Goal: Find specific page/section: Find specific page/section

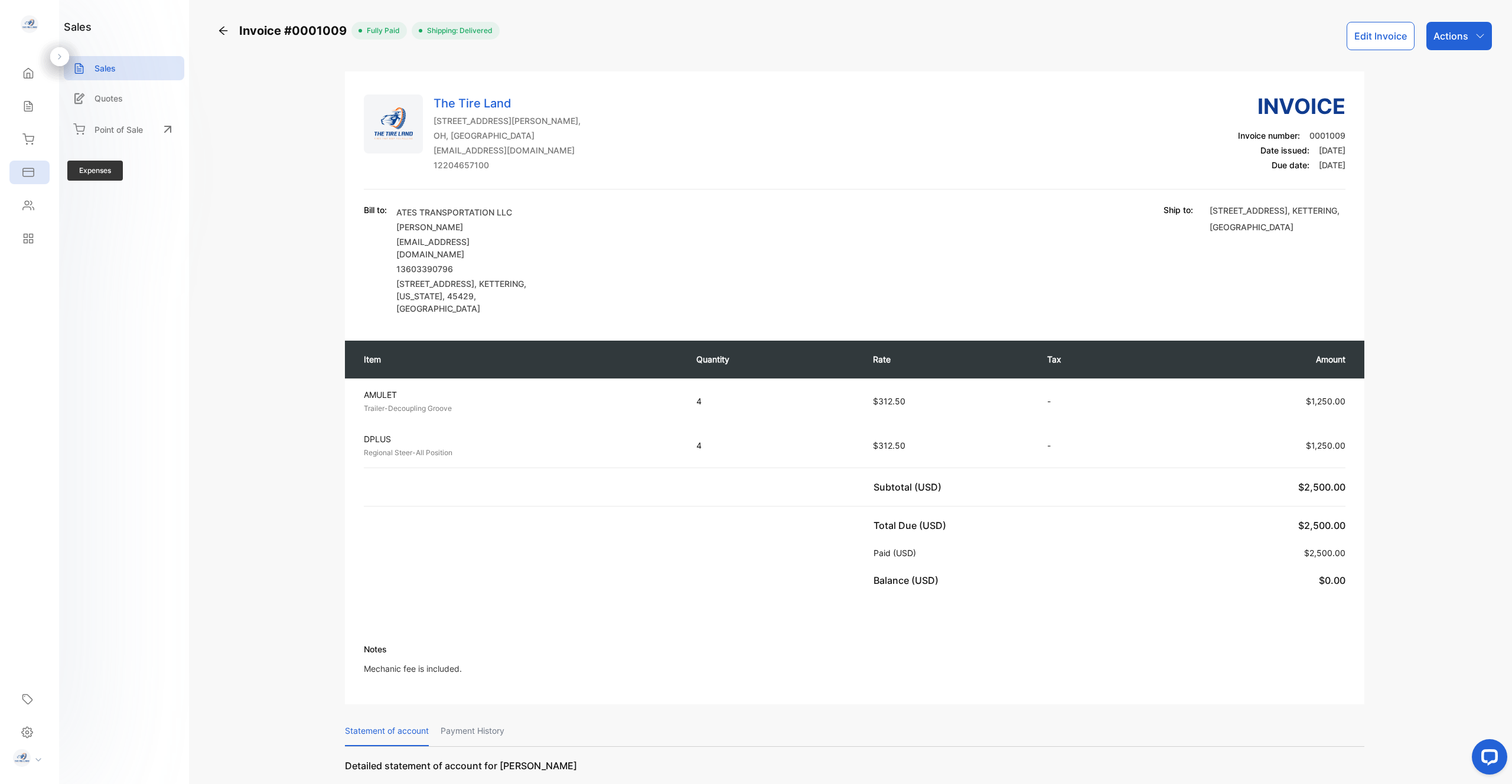
click at [27, 169] on icon at bounding box center [28, 173] width 12 height 12
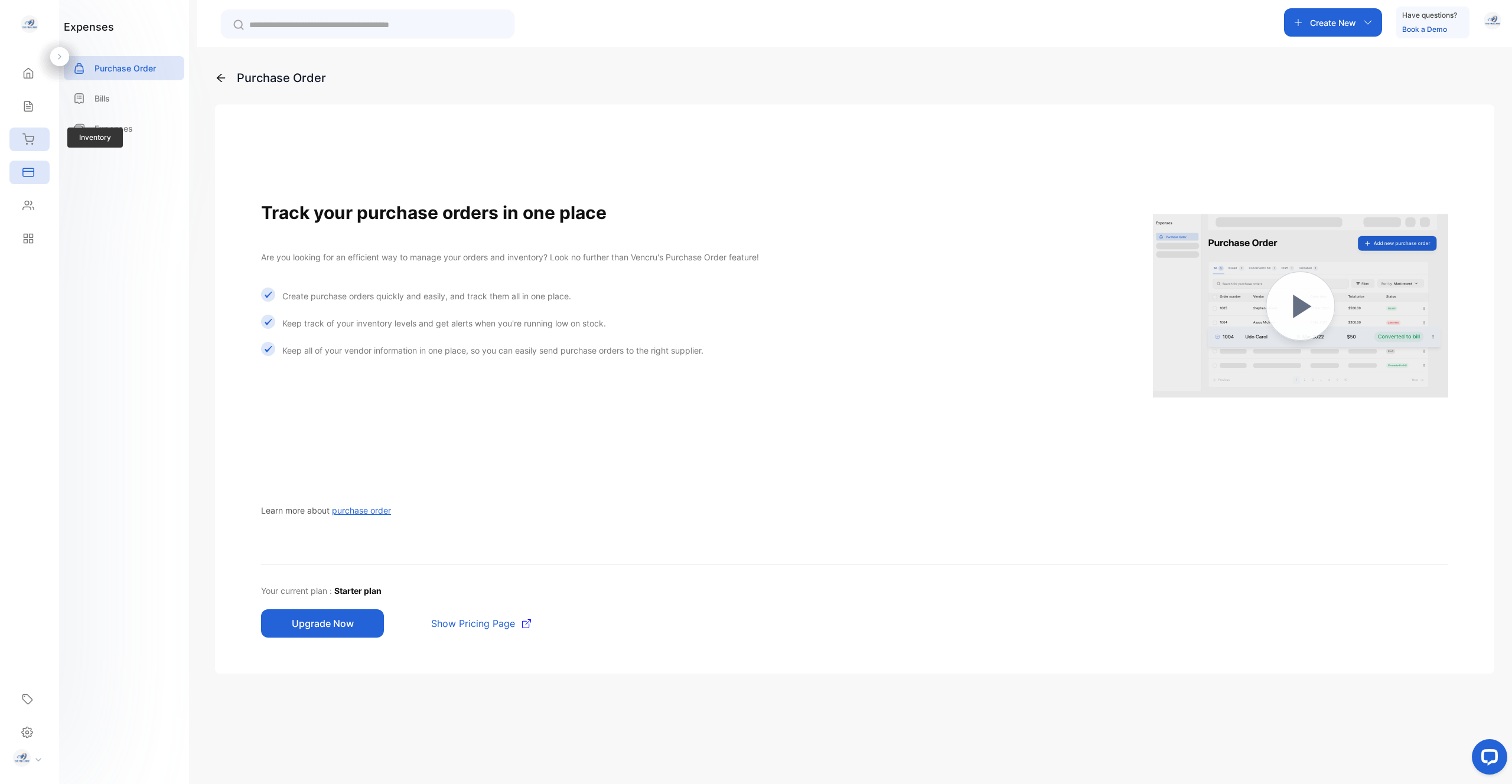
click at [27, 138] on icon at bounding box center [28, 139] width 12 height 12
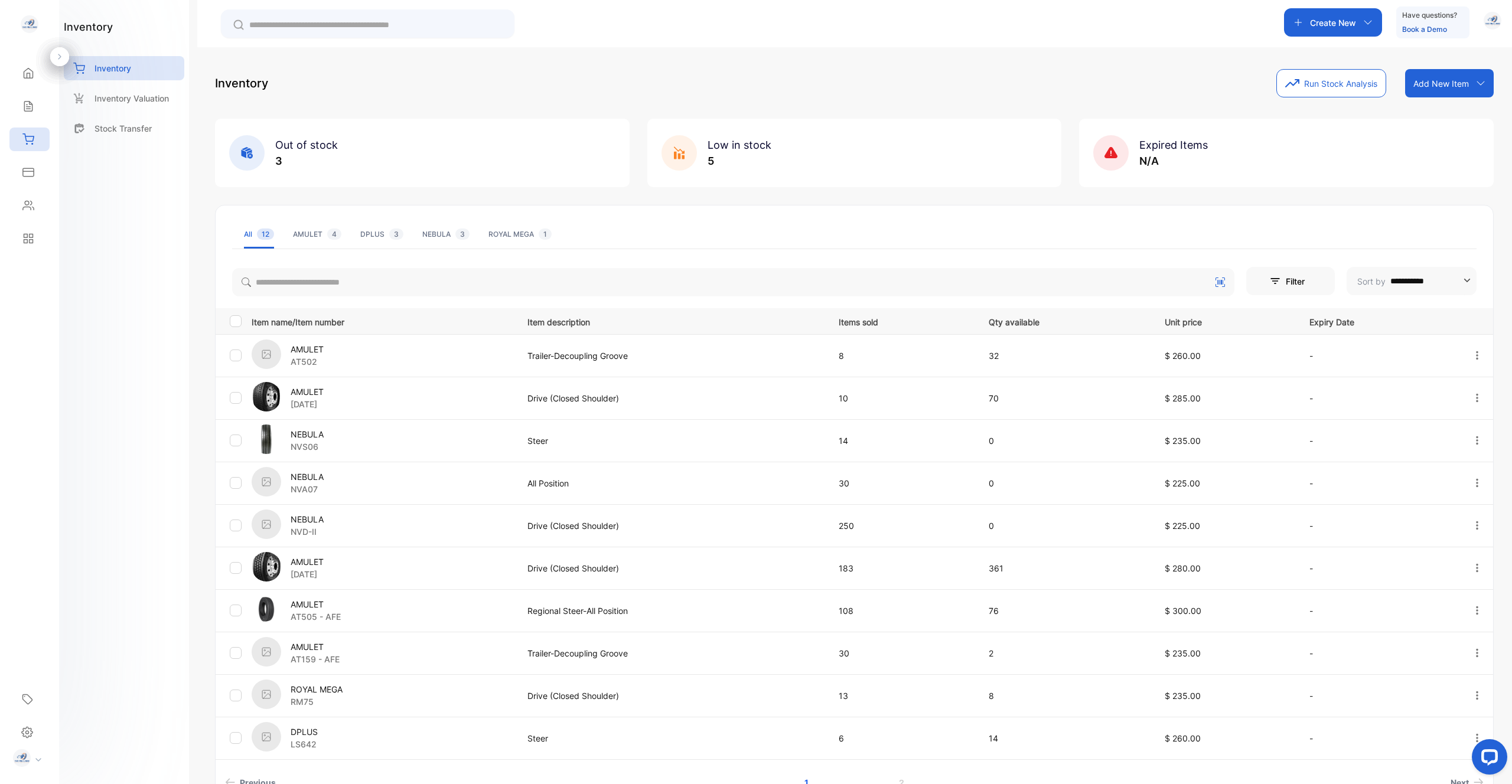
click at [306, 237] on div "AMULET 4" at bounding box center [318, 234] width 49 height 11
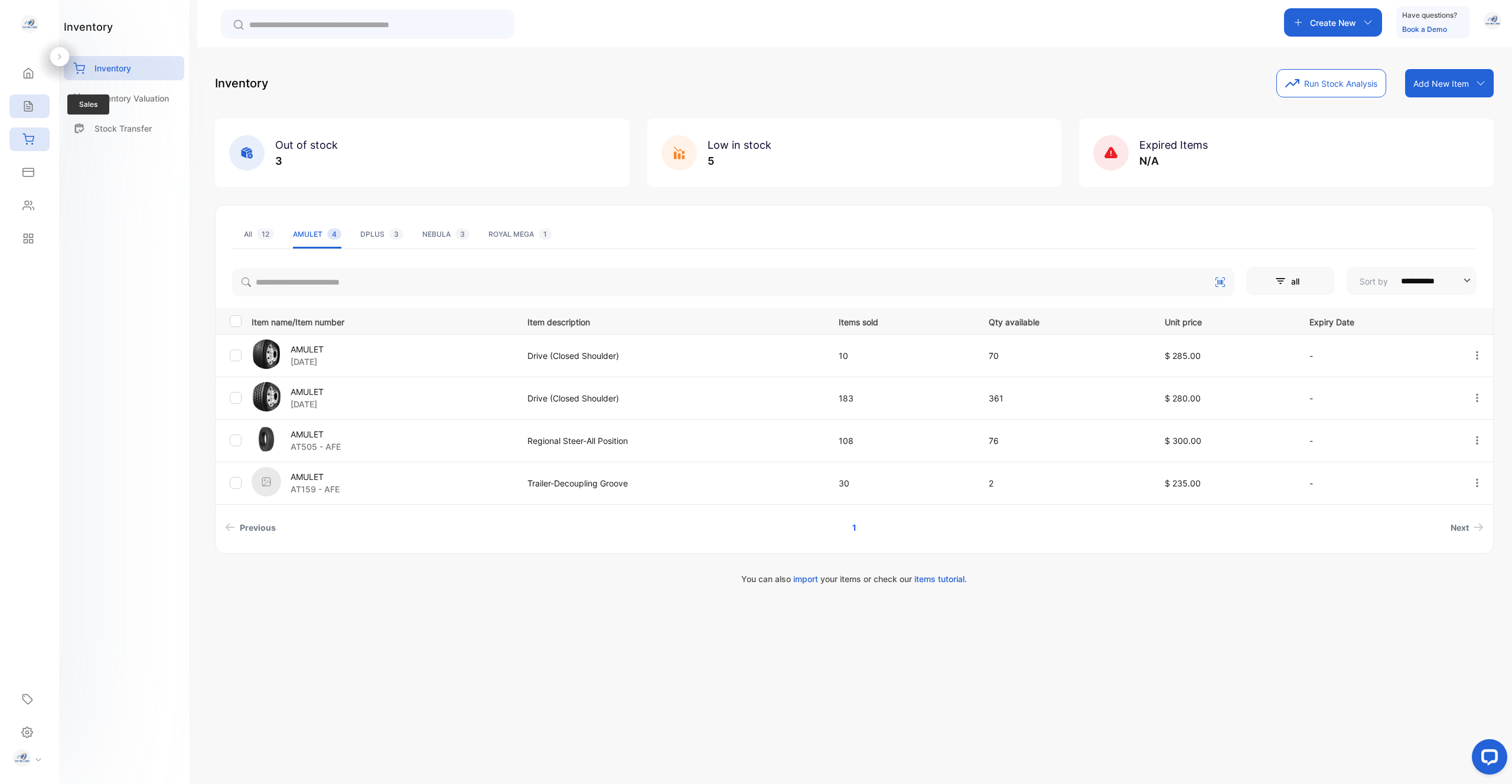
click at [34, 108] on icon at bounding box center [28, 106] width 12 height 12
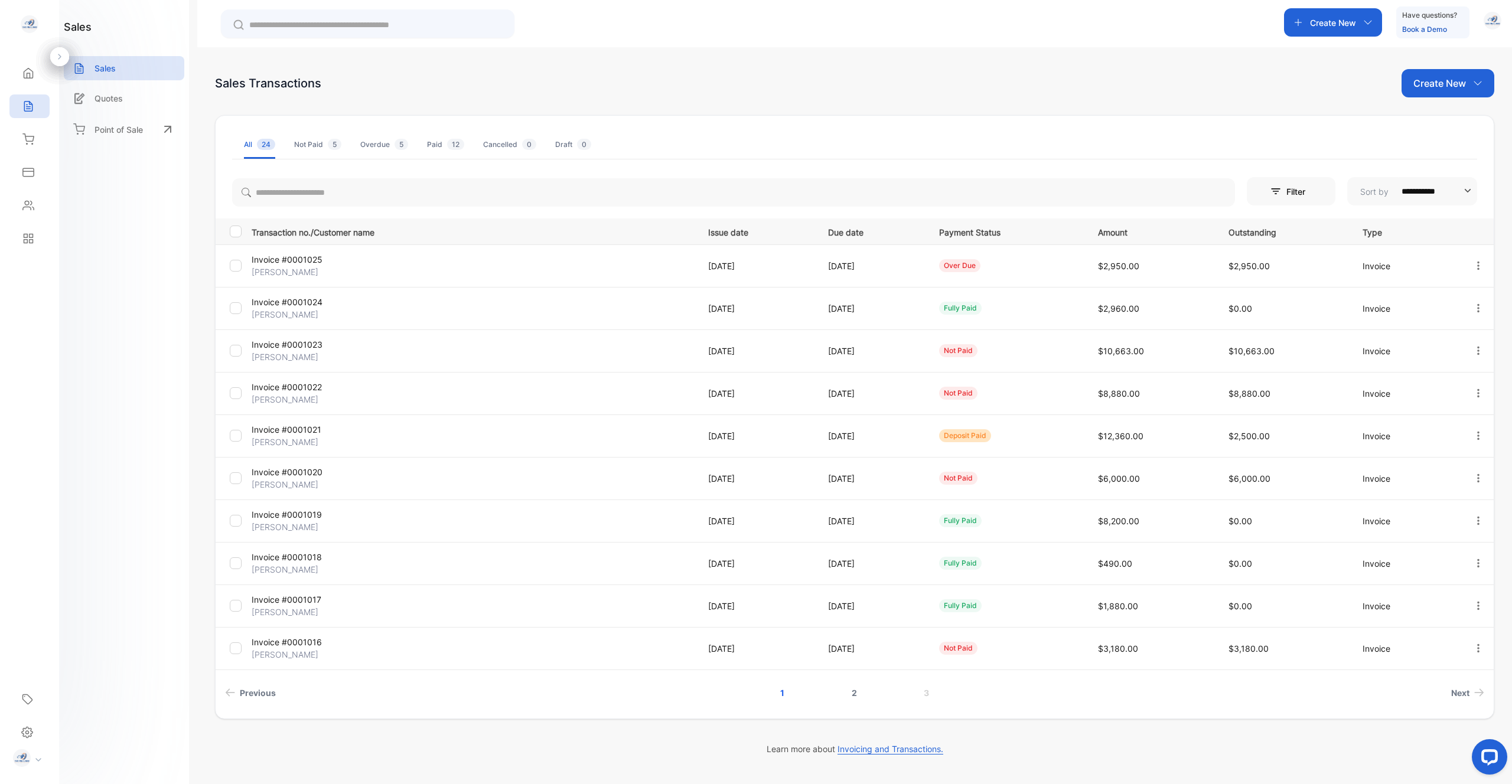
click at [858, 694] on link "2" at bounding box center [855, 692] width 34 height 22
click at [274, 518] on p "Invoice #0001009" at bounding box center [326, 514] width 147 height 12
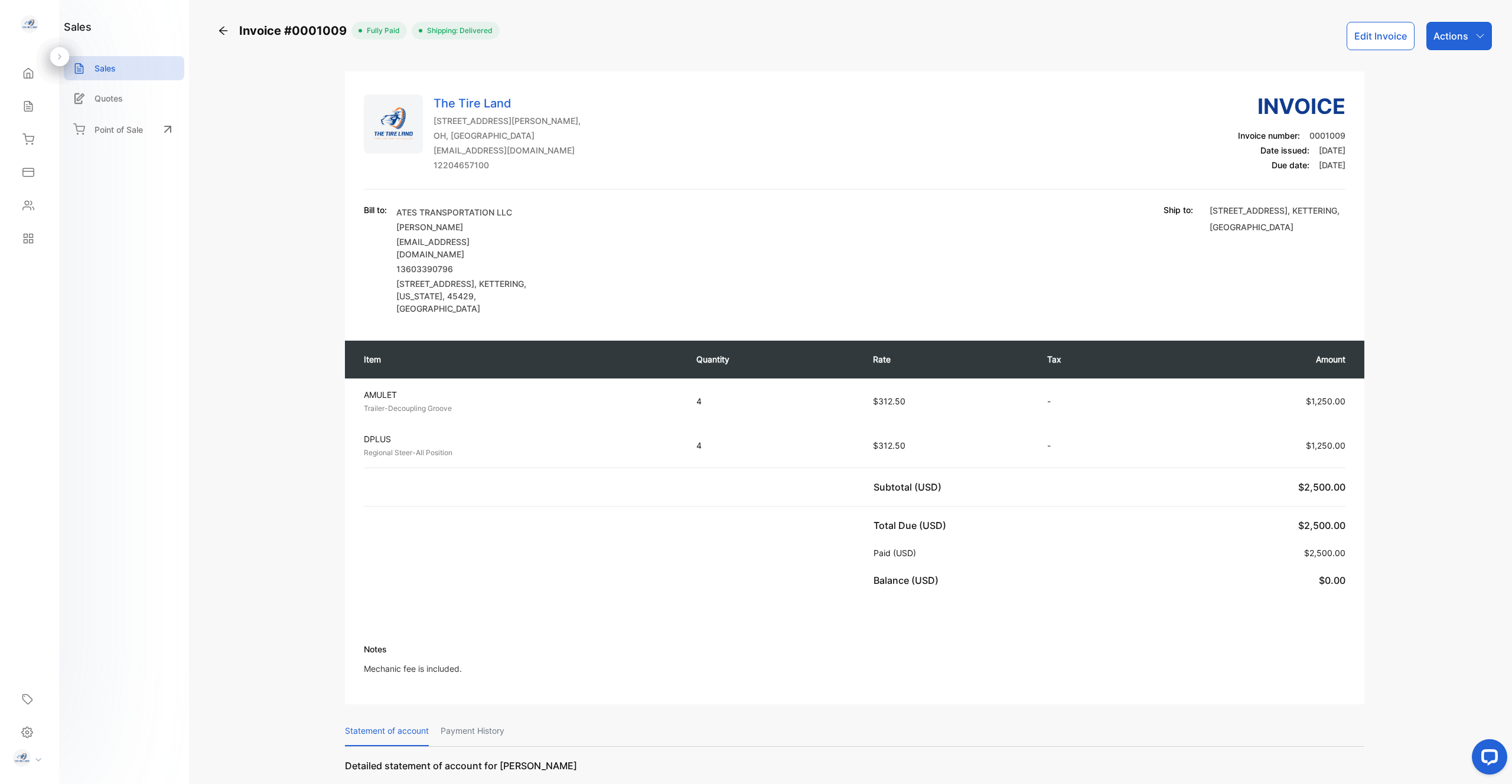
click at [1326, 136] on span "0001009" at bounding box center [1327, 135] width 36 height 10
